Goal: Task Accomplishment & Management: Manage account settings

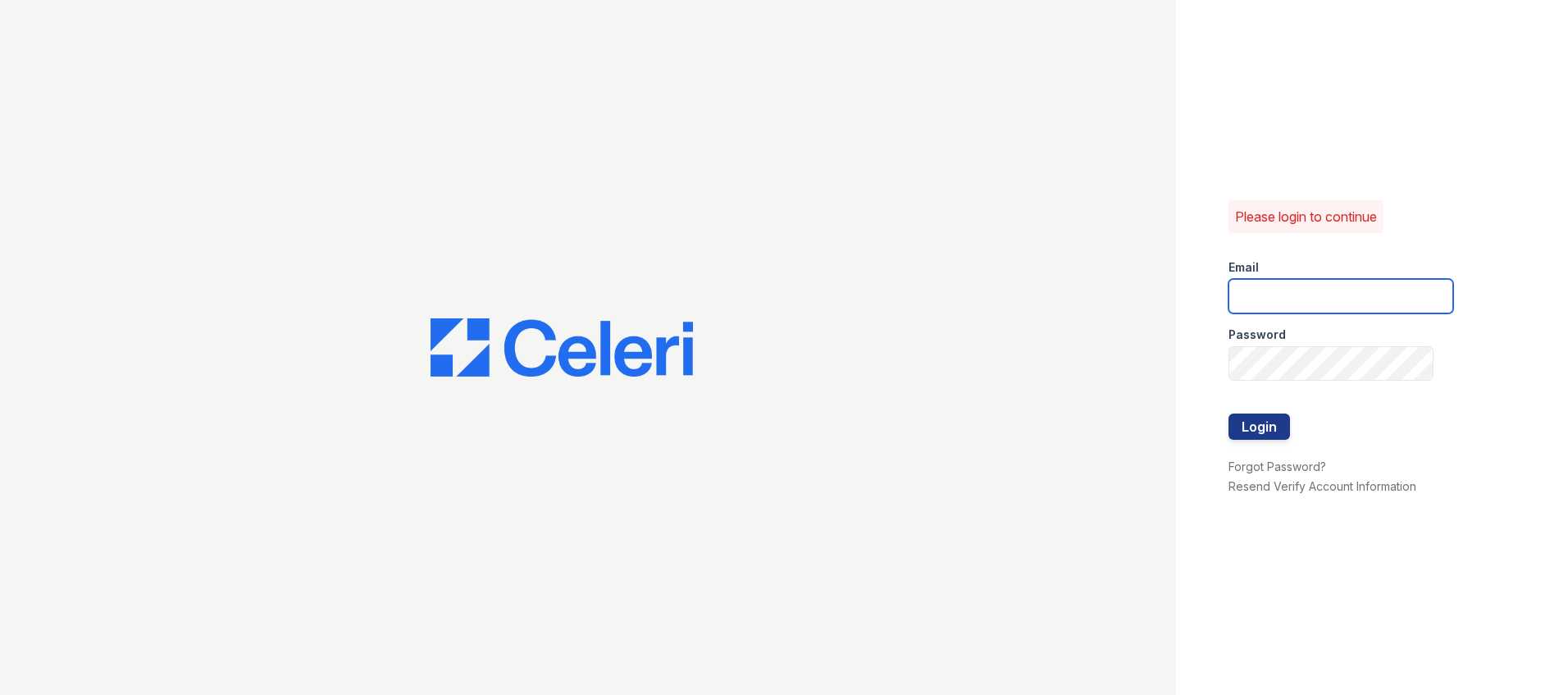
click at [604, 286] on input "email" at bounding box center [1340, 296] width 225 height 34
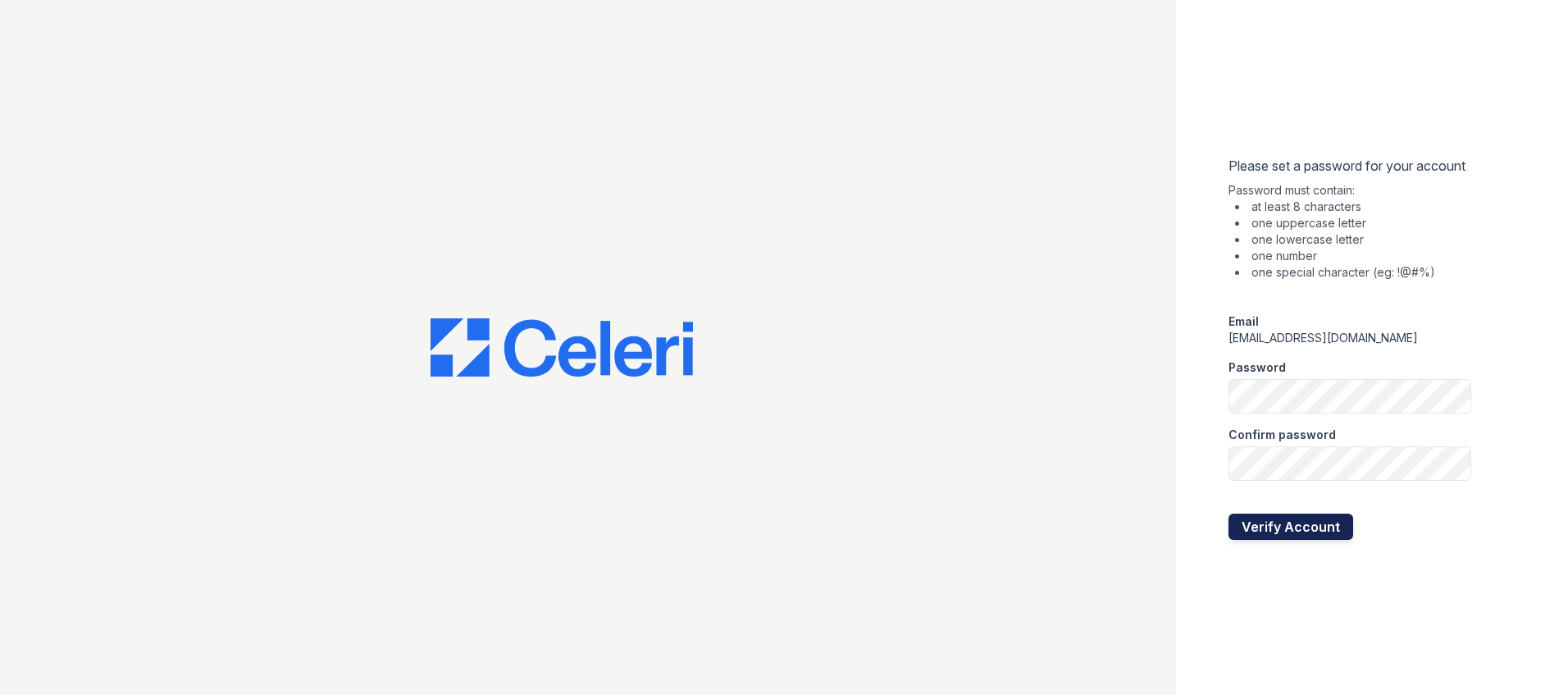
click at [1312, 522] on button "Verify Account" at bounding box center [1290, 527] width 125 height 26
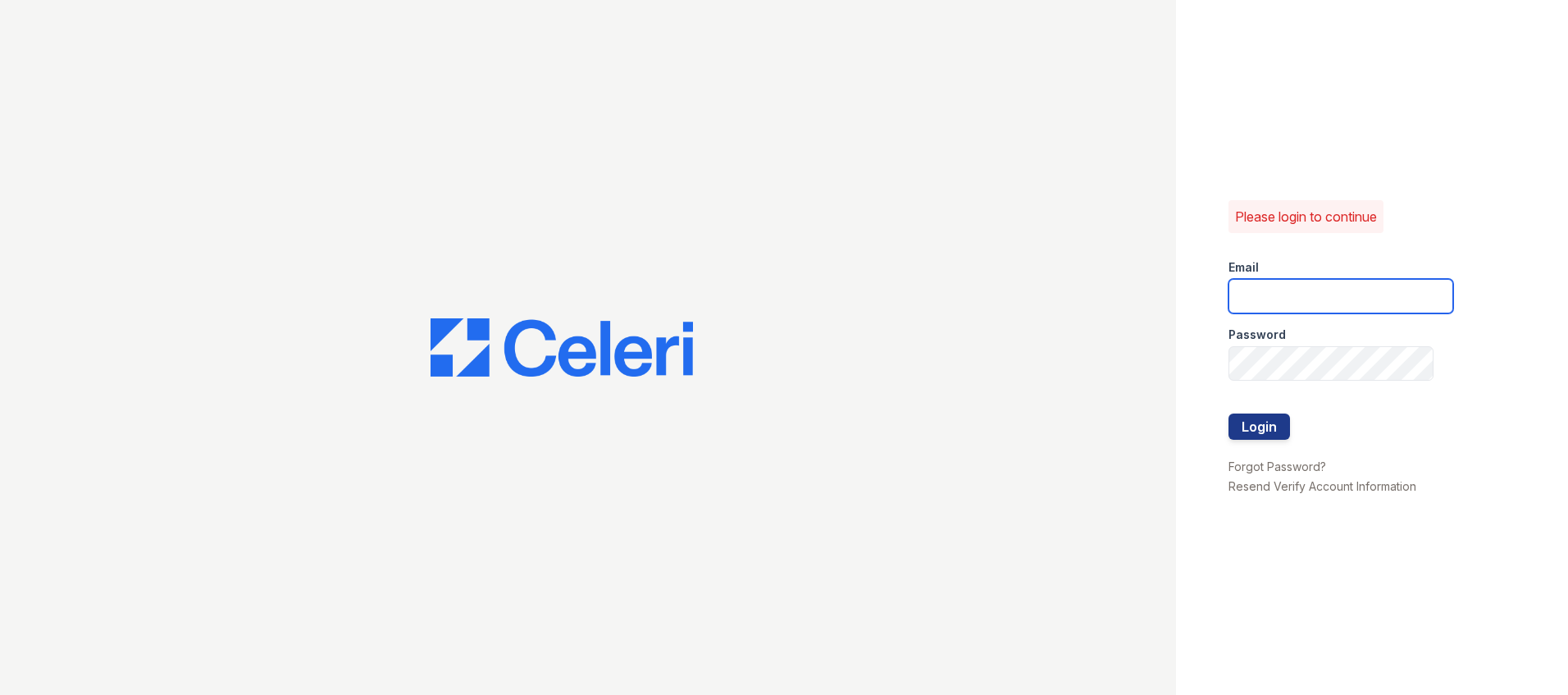
click at [1274, 296] on input "email" at bounding box center [1340, 296] width 225 height 34
type input "avelasco@trinity-pm.com"
click at [1269, 410] on div at bounding box center [1340, 397] width 225 height 33
click at [1269, 416] on button "Login" at bounding box center [1259, 427] width 61 height 26
